Goal: Task Accomplishment & Management: Manage account settings

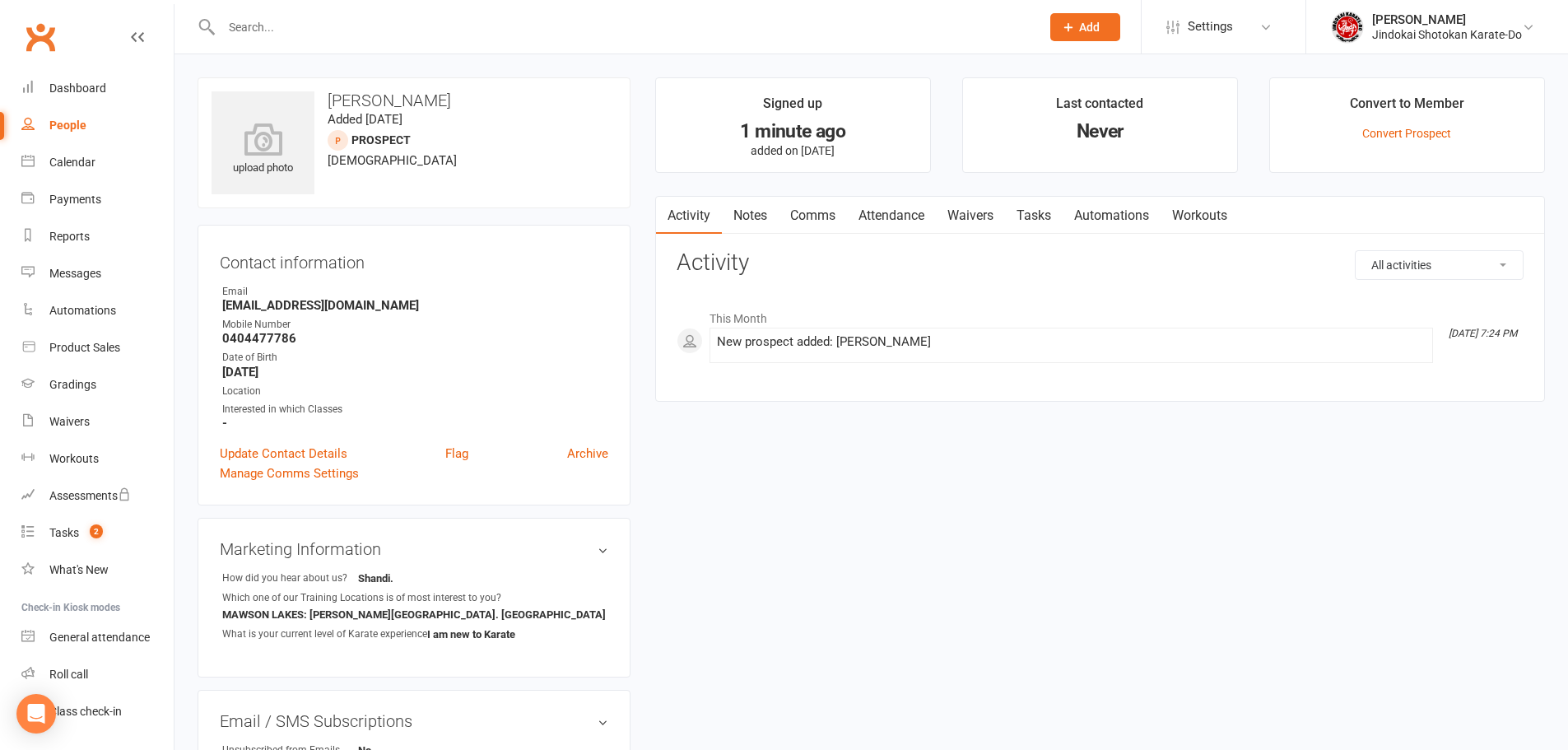
click at [256, 450] on link "Update Contact Details" at bounding box center [283, 453] width 127 height 20
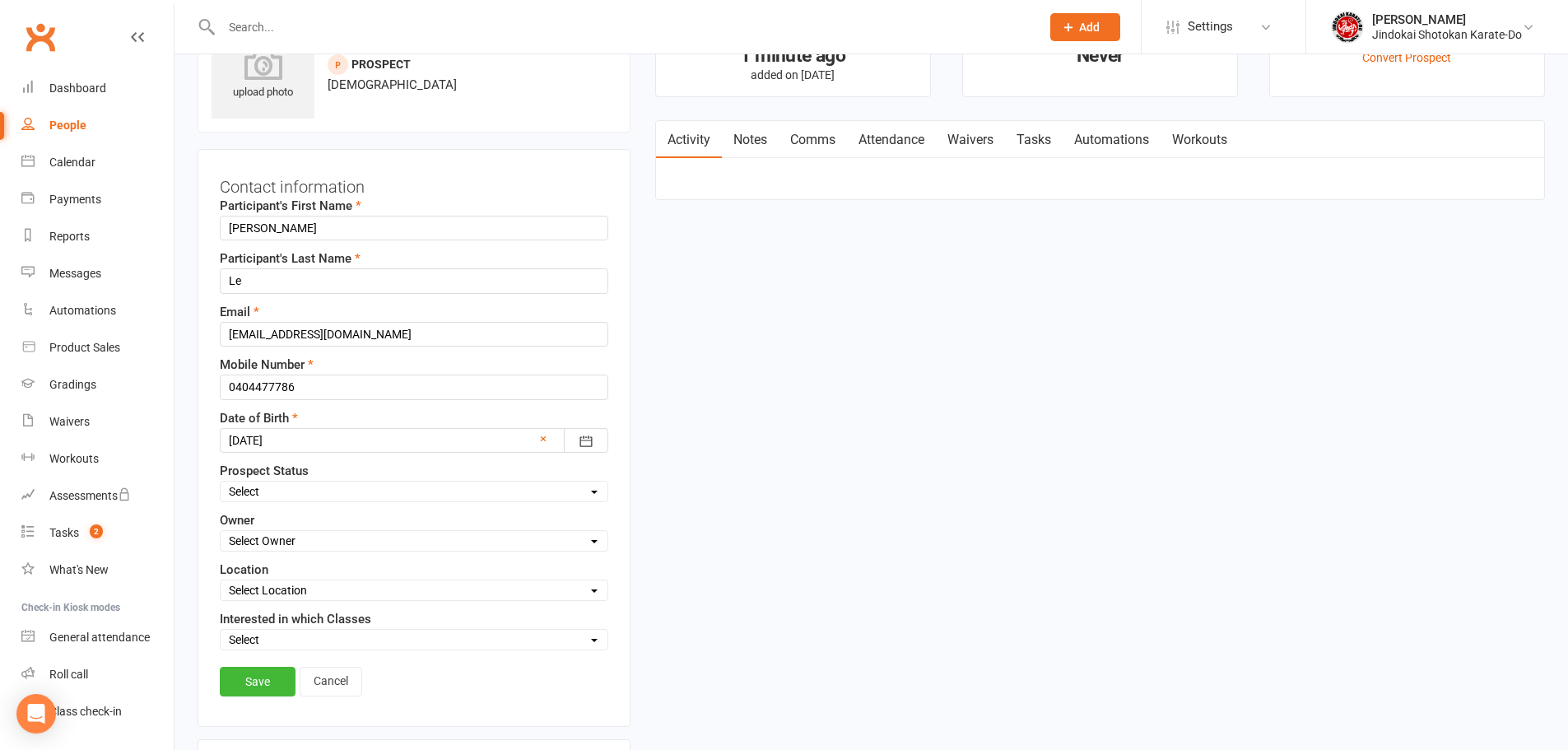
scroll to position [77, 0]
click at [279, 539] on select "Select Owner [PERSON_NAME] [PERSON_NAME] [PERSON_NAME] [PERSON_NAME]" at bounding box center [414, 539] width 386 height 18
click at [221, 531] on select "Select Owner [PERSON_NAME] [PERSON_NAME] [PERSON_NAME] [PERSON_NAME]" at bounding box center [414, 539] width 386 height 18
click at [284, 538] on select "Select Owner [PERSON_NAME] [PERSON_NAME] [PERSON_NAME] [PERSON_NAME]" at bounding box center [414, 539] width 386 height 18
select select "4"
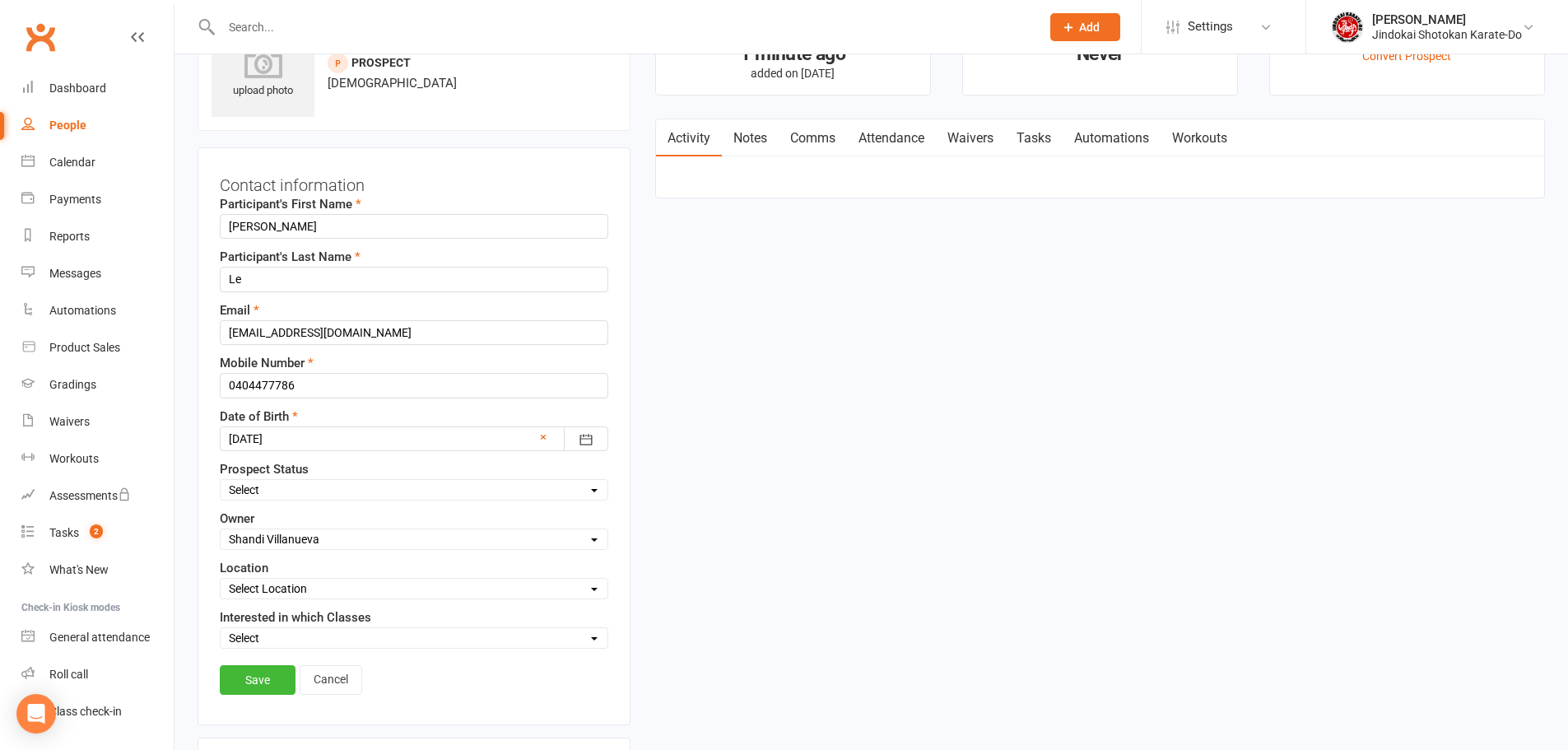
click at [221, 531] on select "Select Owner [PERSON_NAME] [PERSON_NAME] [PERSON_NAME] [PERSON_NAME]" at bounding box center [414, 539] width 386 height 18
click at [256, 592] on select "Select Location [GEOGRAPHIC_DATA] - [GEOGRAPHIC_DATA][PERSON_NAME] - [GEOGRAPHI…" at bounding box center [414, 588] width 386 height 18
select select "1"
click at [221, 580] on select "Select Location [GEOGRAPHIC_DATA] - [GEOGRAPHIC_DATA][PERSON_NAME] - [GEOGRAPHI…" at bounding box center [414, 588] width 386 height 18
click at [255, 642] on select "Select [GEOGRAPHIC_DATA] location [GEOGRAPHIC_DATA] location [GEOGRAPHIC_DATA] …" at bounding box center [414, 637] width 386 height 18
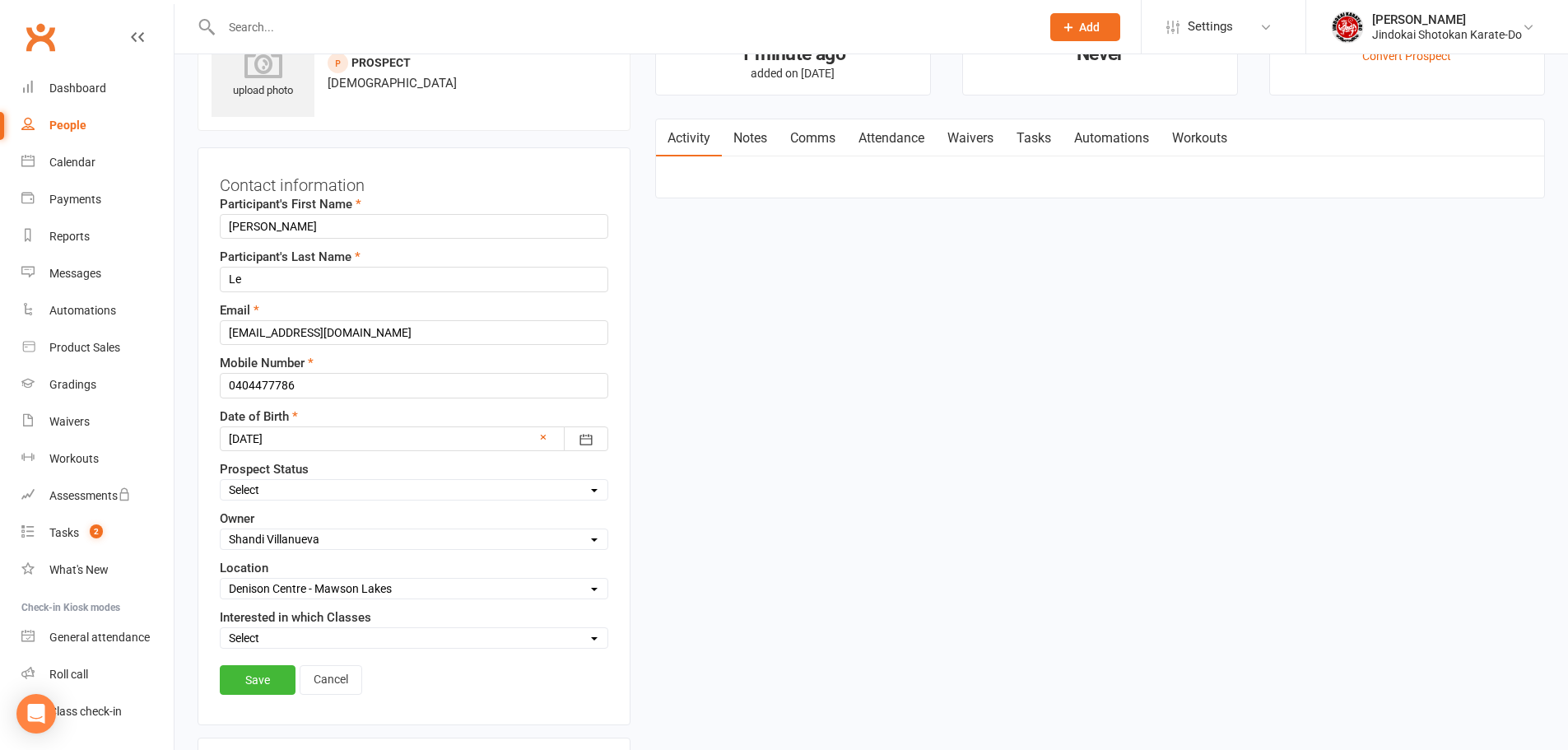
select select "[GEOGRAPHIC_DATA] location"
click at [221, 630] on select "Select [GEOGRAPHIC_DATA] location [GEOGRAPHIC_DATA] location [GEOGRAPHIC_DATA] …" at bounding box center [414, 637] width 386 height 18
click at [250, 681] on link "Save" at bounding box center [257, 679] width 76 height 30
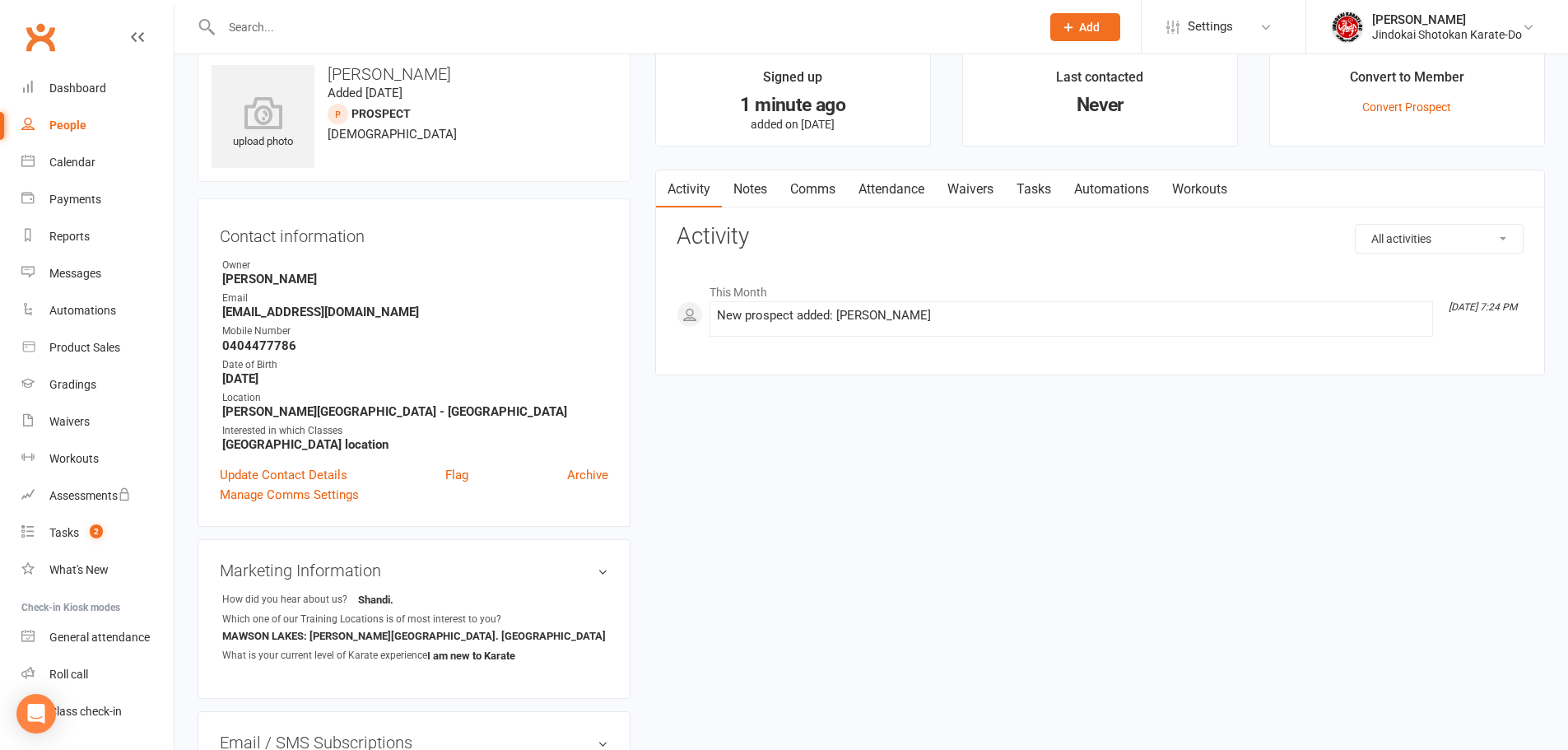
scroll to position [0, 0]
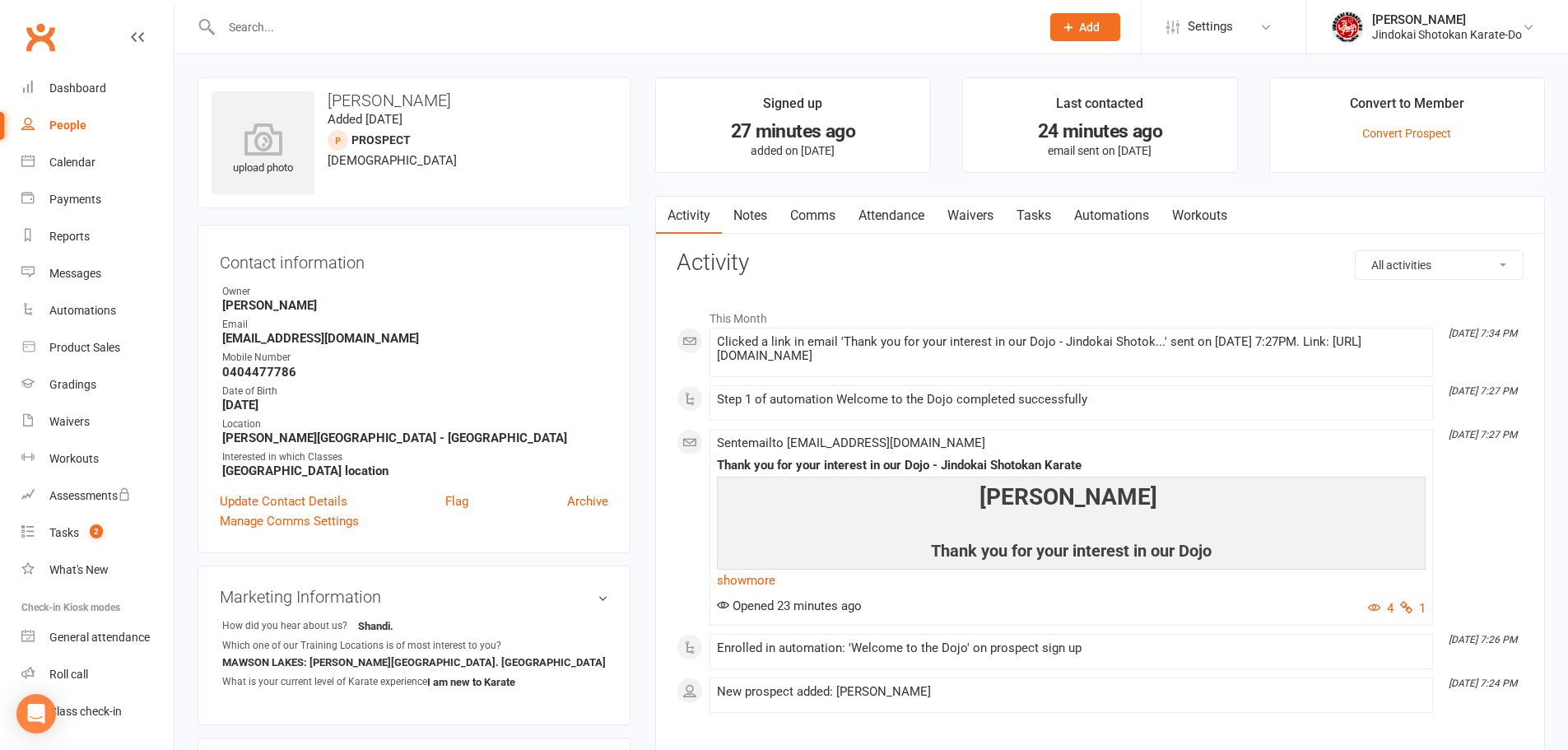
click at [38, 33] on link "Clubworx" at bounding box center [40, 36] width 41 height 41
